Goal: Task Accomplishment & Management: Complete application form

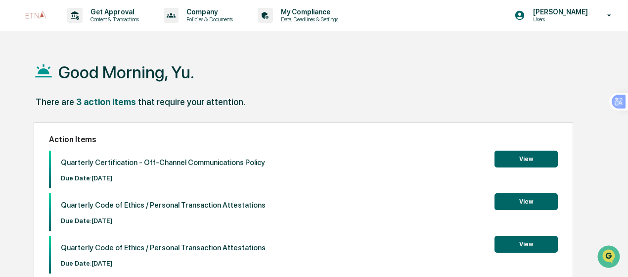
click at [535, 157] on button "View" at bounding box center [526, 158] width 63 height 17
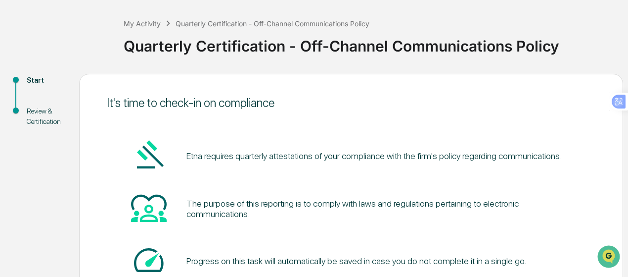
scroll to position [122, 0]
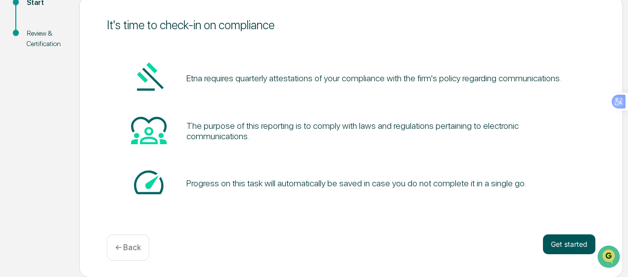
click at [565, 249] on button "Get started" at bounding box center [569, 244] width 52 height 20
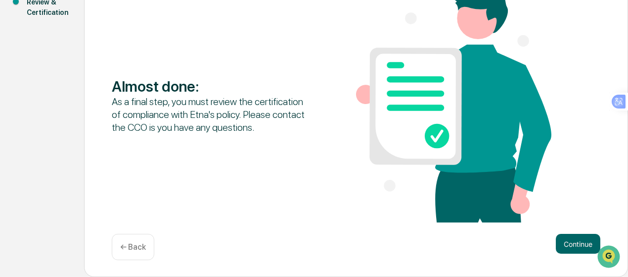
scroll to position [153, 0]
click at [580, 239] on button "Continue" at bounding box center [578, 244] width 45 height 20
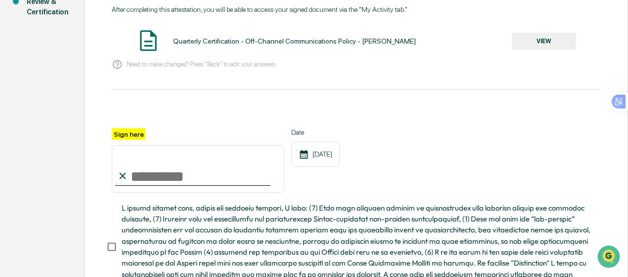
click at [194, 176] on input "Sign here" at bounding box center [198, 168] width 173 height 47
type input "**********"
click at [359, 192] on div "**********" at bounding box center [356, 160] width 489 height 64
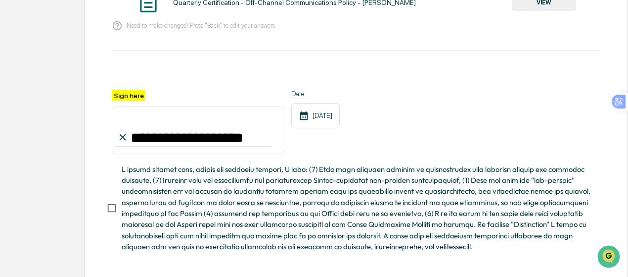
scroll to position [238, 0]
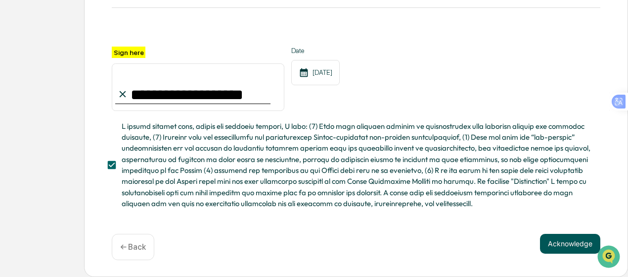
click at [559, 240] on button "Acknowledge" at bounding box center [570, 244] width 60 height 20
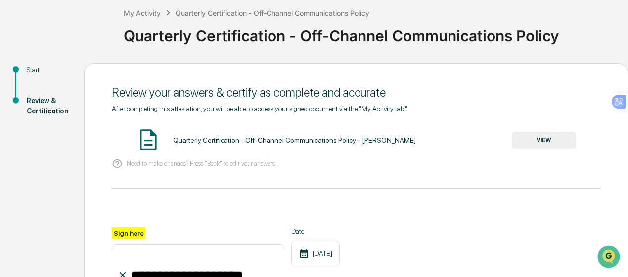
scroll to position [52, 0]
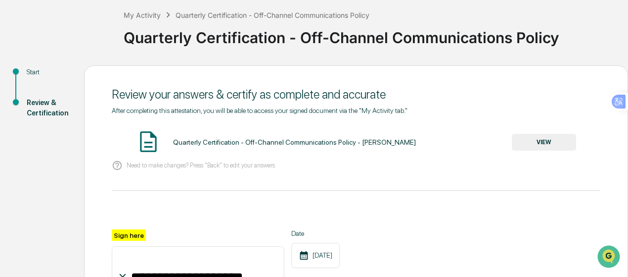
click at [539, 147] on button "VIEW" at bounding box center [544, 142] width 64 height 17
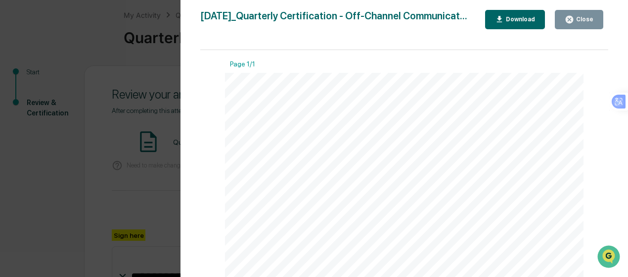
click at [513, 25] on button "Download" at bounding box center [515, 19] width 60 height 19
click at [45, 215] on div "Version History [DATE] 03:15 AM [PERSON_NAME] [DATE]_Quarterly Certification - …" at bounding box center [314, 138] width 628 height 277
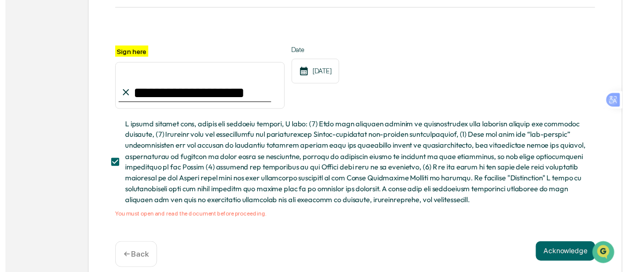
scroll to position [250, 0]
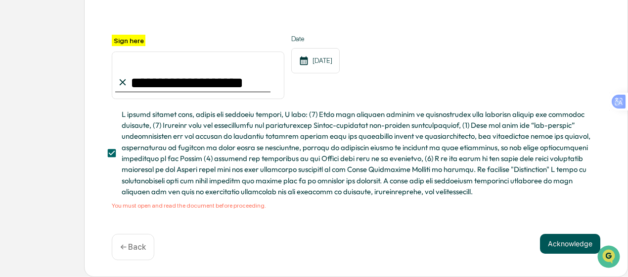
click at [564, 247] on button "Acknowledge" at bounding box center [570, 244] width 60 height 20
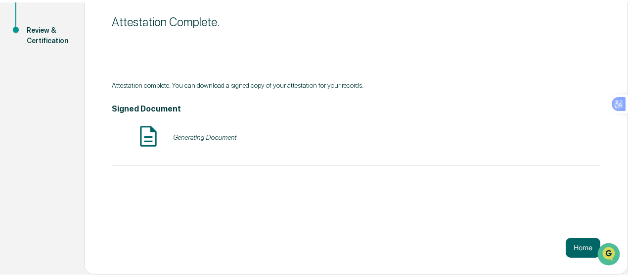
scroll to position [122, 0]
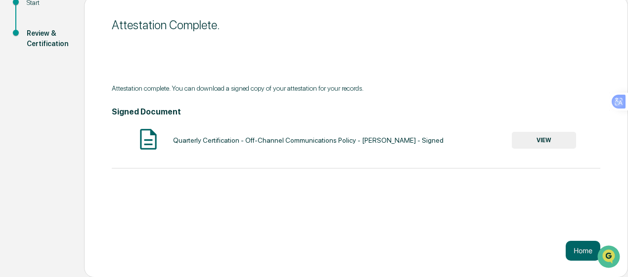
click at [562, 143] on button "VIEW" at bounding box center [544, 140] width 64 height 17
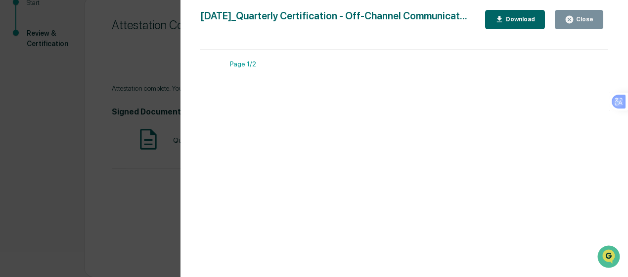
click at [530, 26] on button "Download" at bounding box center [515, 19] width 60 height 19
click at [572, 20] on icon "button" at bounding box center [569, 19] width 9 height 9
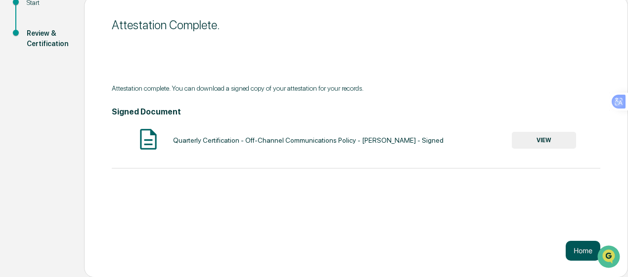
click at [576, 255] on button "Home" at bounding box center [583, 250] width 35 height 20
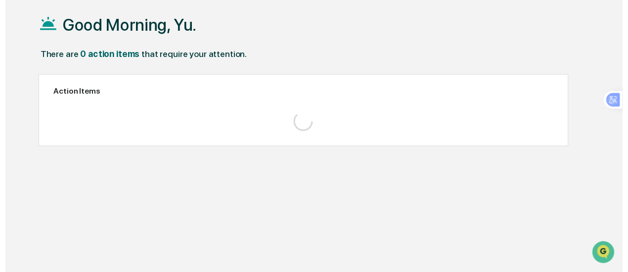
scroll to position [47, 0]
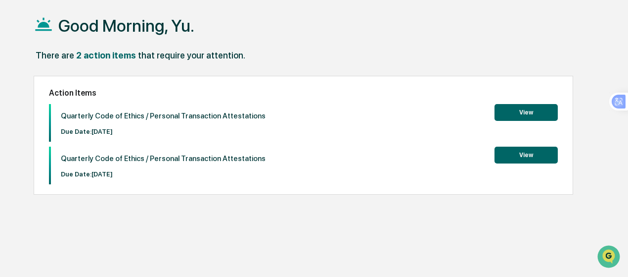
click at [538, 114] on button "View" at bounding box center [526, 112] width 63 height 17
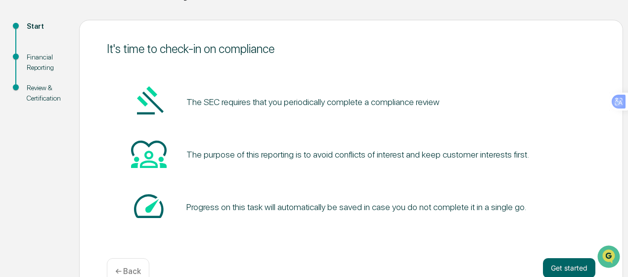
scroll to position [122, 0]
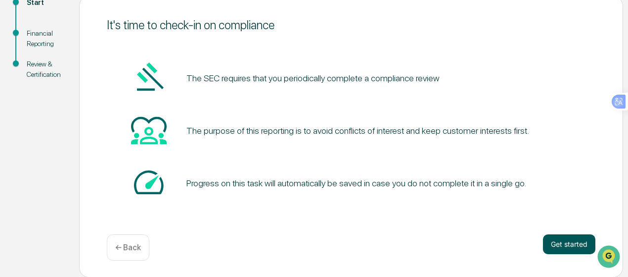
click at [569, 240] on button "Get started" at bounding box center [569, 244] width 52 height 20
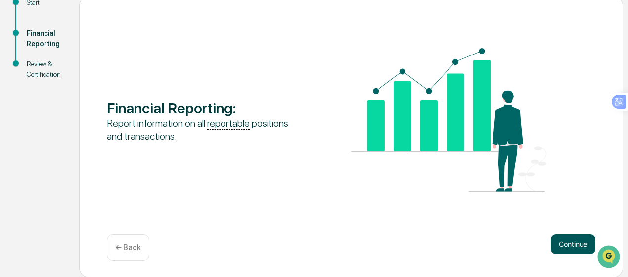
click at [567, 240] on button "Continue" at bounding box center [573, 244] width 45 height 20
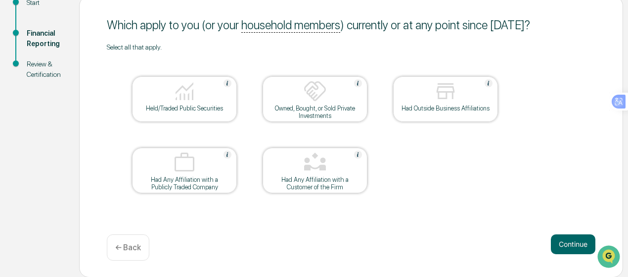
click at [567, 240] on button "Continue" at bounding box center [573, 244] width 45 height 20
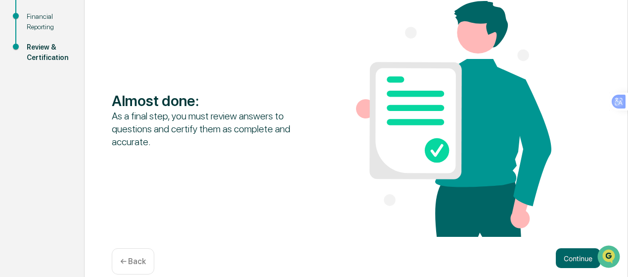
scroll to position [153, 0]
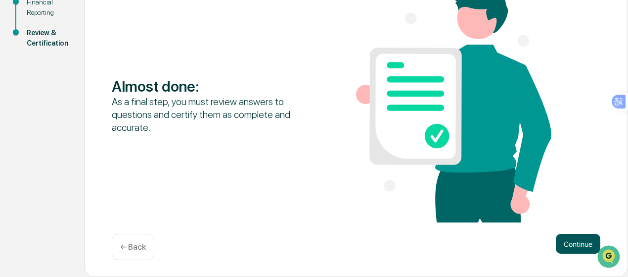
click at [568, 247] on button "Continue" at bounding box center [578, 244] width 45 height 20
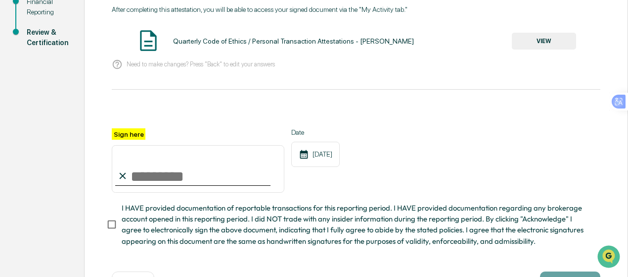
click at [257, 187] on input "Sign here" at bounding box center [198, 168] width 173 height 47
click at [251, 187] on input "Sign here" at bounding box center [198, 168] width 173 height 47
type input "**********"
click at [540, 45] on button "VIEW" at bounding box center [544, 41] width 64 height 17
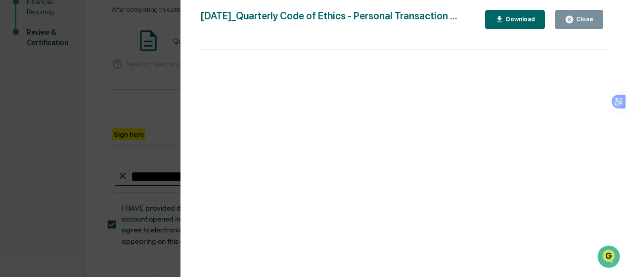
click at [538, 20] on button "Download" at bounding box center [515, 19] width 60 height 19
click at [98, 198] on div "Version History [DATE] 03:16 AM [PERSON_NAME] [DATE]_Quarterly Code of Ethics -…" at bounding box center [314, 138] width 628 height 277
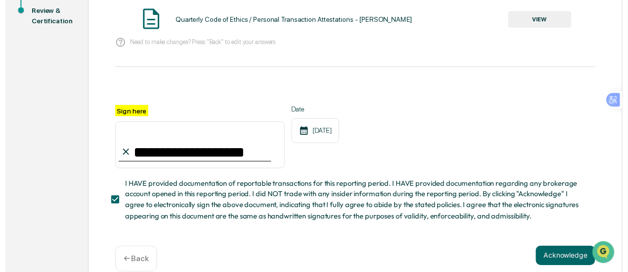
scroll to position [194, 0]
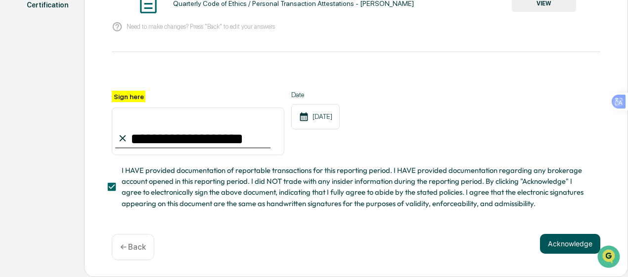
click at [559, 239] on button "Acknowledge" at bounding box center [570, 244] width 60 height 20
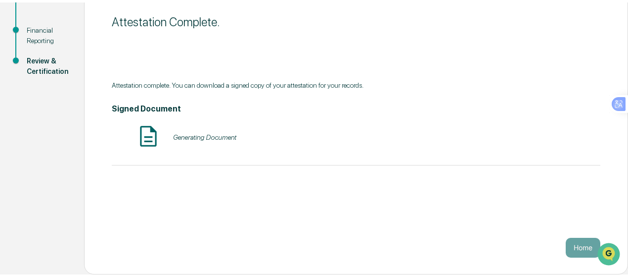
scroll to position [122, 0]
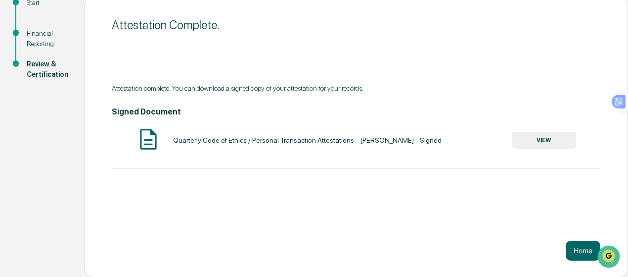
click at [558, 147] on button "VIEW" at bounding box center [544, 140] width 64 height 17
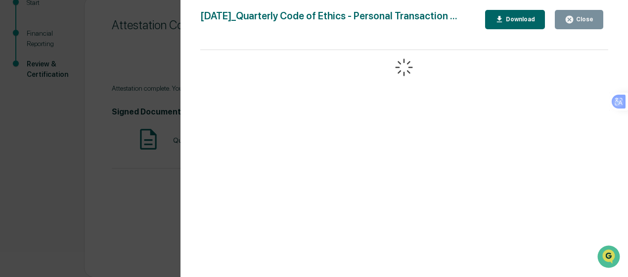
click at [528, 19] on div "Download" at bounding box center [519, 19] width 31 height 7
click at [502, 17] on icon "button" at bounding box center [499, 19] width 9 height 9
click at [83, 212] on div "Version History [DATE] 03:16 AM [PERSON_NAME] [DATE]_Quarterly Code of Ethics -…" at bounding box center [314, 138] width 628 height 277
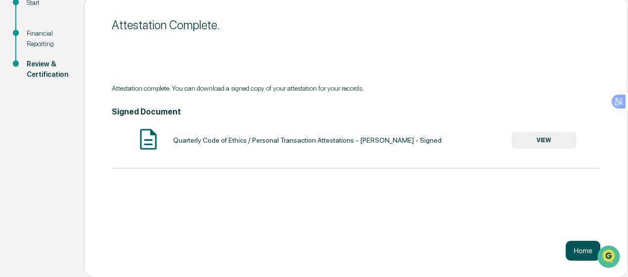
click at [574, 250] on button "Home" at bounding box center [583, 250] width 35 height 20
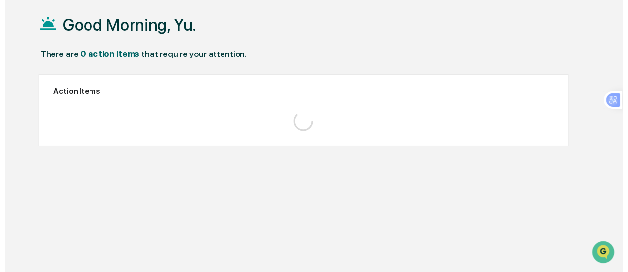
scroll to position [47, 0]
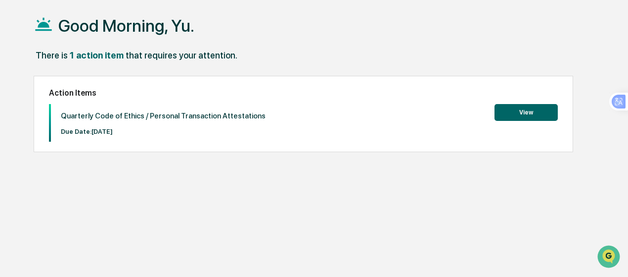
click at [540, 115] on button "View" at bounding box center [526, 112] width 63 height 17
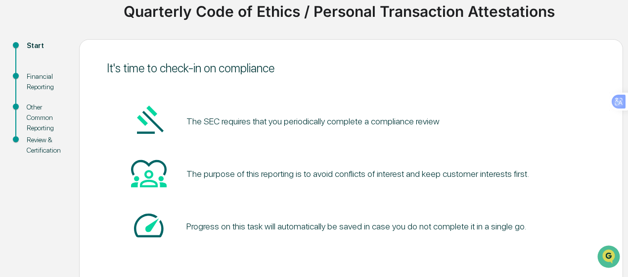
scroll to position [122, 0]
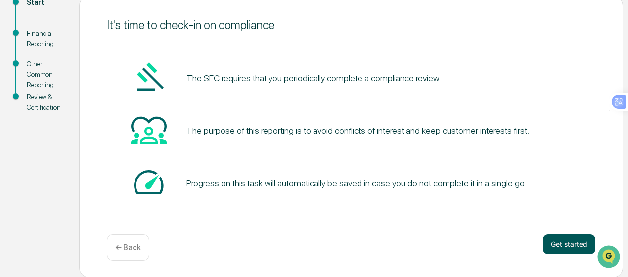
click at [577, 245] on button "Get started" at bounding box center [569, 244] width 52 height 20
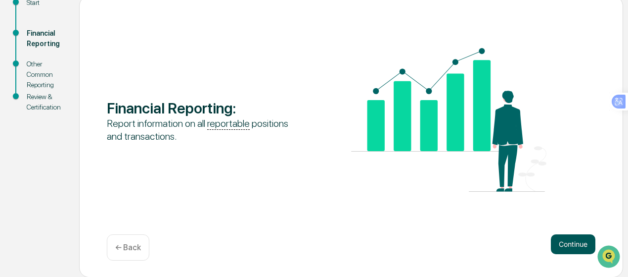
click at [579, 237] on button "Continue" at bounding box center [573, 244] width 45 height 20
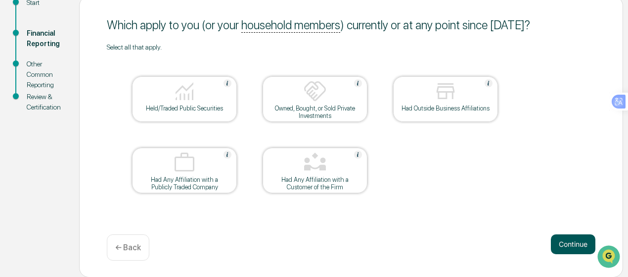
click at [568, 241] on button "Continue" at bounding box center [573, 244] width 45 height 20
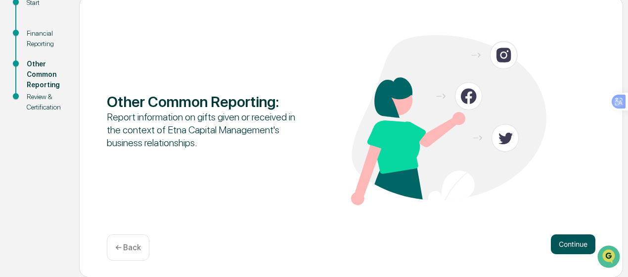
click at [561, 242] on button "Continue" at bounding box center [573, 244] width 45 height 20
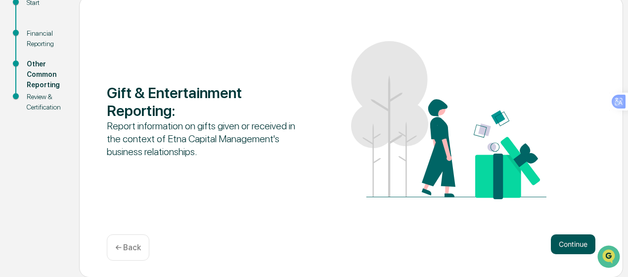
click at [580, 245] on button "Continue" at bounding box center [573, 244] width 45 height 20
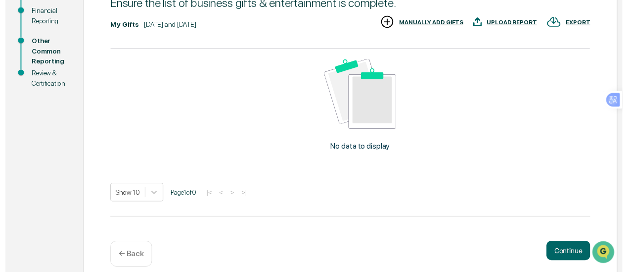
scroll to position [155, 0]
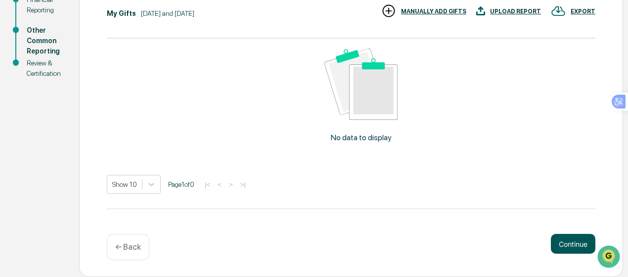
click at [575, 244] on button "Continue" at bounding box center [573, 244] width 45 height 20
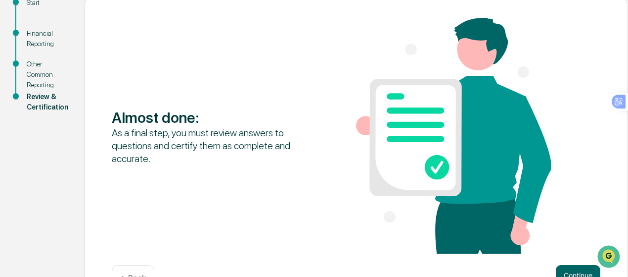
scroll to position [153, 0]
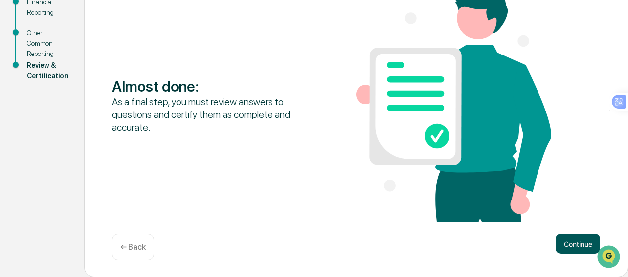
click at [572, 244] on button "Continue" at bounding box center [578, 244] width 45 height 20
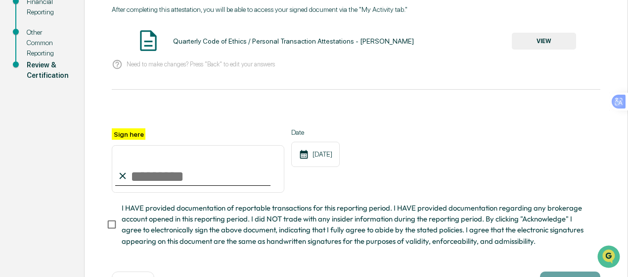
click at [209, 166] on input "Sign here" at bounding box center [198, 168] width 173 height 47
type input "**********"
click at [571, 51] on div "Quarterly Code of Ethics / Personal Transaction Attestations - [PERSON_NAME] VI…" at bounding box center [356, 41] width 489 height 26
click at [560, 48] on button "VIEW" at bounding box center [544, 41] width 64 height 17
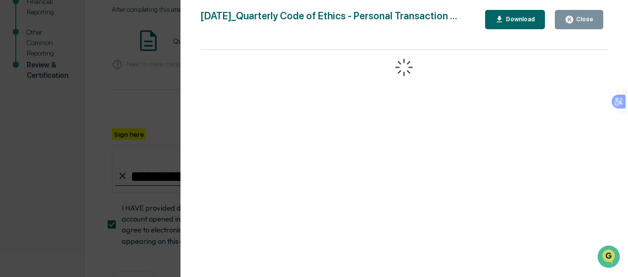
click at [525, 28] on button "Download" at bounding box center [515, 19] width 60 height 19
click at [85, 169] on div "Version History [DATE] 03:17 AM [PERSON_NAME] [DATE]_Quarterly Code of Ethics -…" at bounding box center [314, 138] width 628 height 277
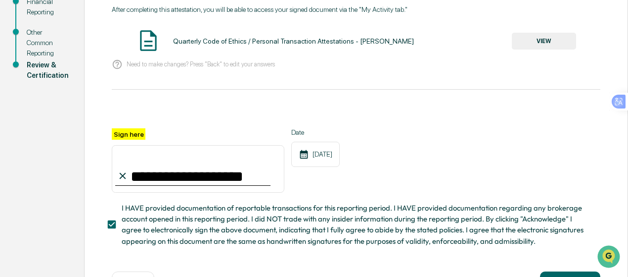
click at [376, 187] on div "**********" at bounding box center [356, 160] width 489 height 64
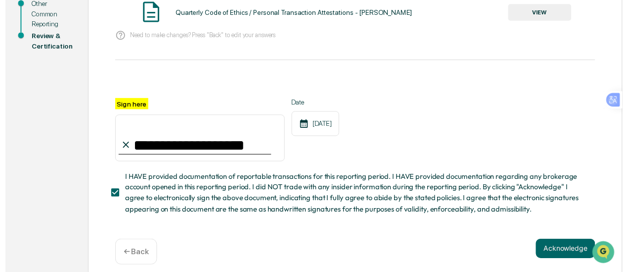
scroll to position [194, 0]
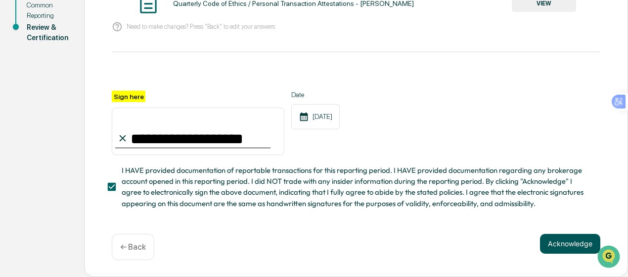
click at [571, 248] on button "Acknowledge" at bounding box center [570, 244] width 60 height 20
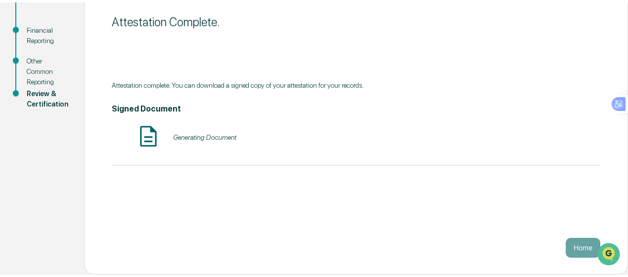
scroll to position [122, 0]
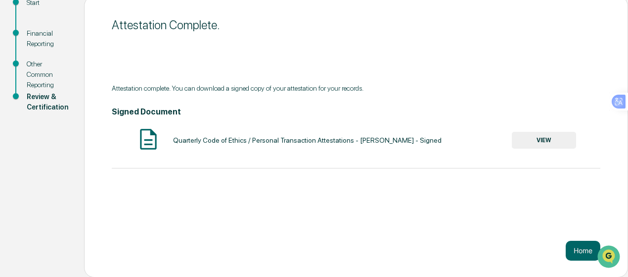
click at [544, 144] on button "VIEW" at bounding box center [544, 140] width 64 height 17
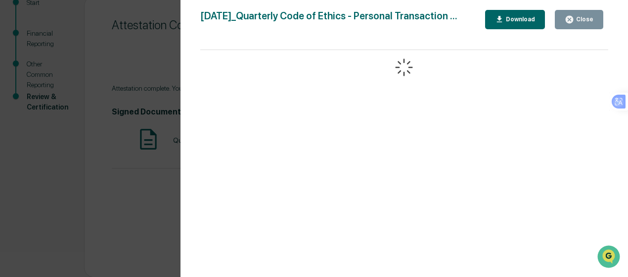
click at [529, 15] on div "Download" at bounding box center [515, 19] width 41 height 9
click at [141, 201] on div "Version History [DATE] 03:17 AM [PERSON_NAME] [DATE]_Quarterly Code of Ethics -…" at bounding box center [314, 138] width 628 height 277
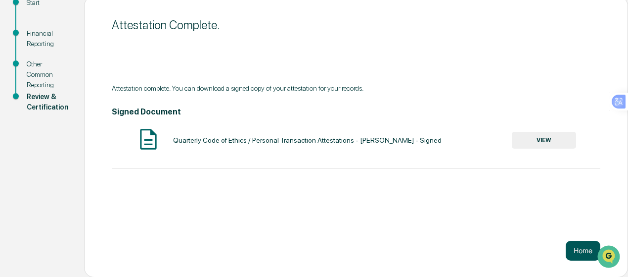
click at [582, 254] on button "Home" at bounding box center [583, 250] width 35 height 20
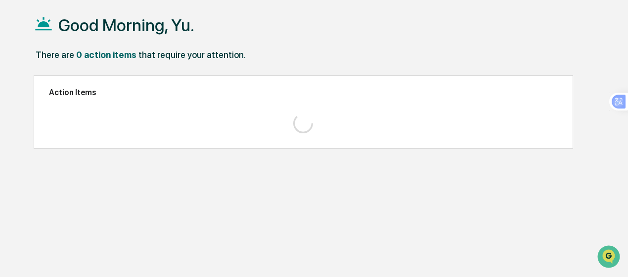
scroll to position [47, 0]
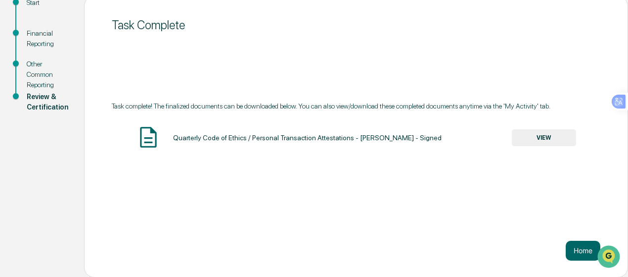
click at [552, 142] on button "VIEW" at bounding box center [544, 137] width 64 height 17
